Goal: Find contact information: Find contact information

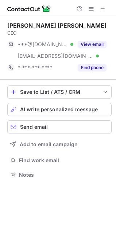
scroll to position [170, 116]
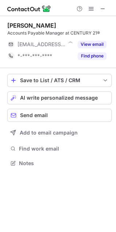
scroll to position [158, 116]
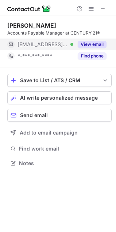
click at [87, 42] on button "View email" at bounding box center [92, 44] width 29 height 7
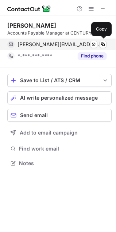
click at [55, 44] on span "karen.rappe@century21.com" at bounding box center [58, 44] width 83 height 7
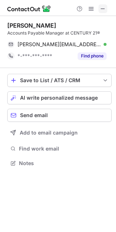
click at [105, 11] on span at bounding box center [103, 9] width 6 height 6
